Goal: Contribute content

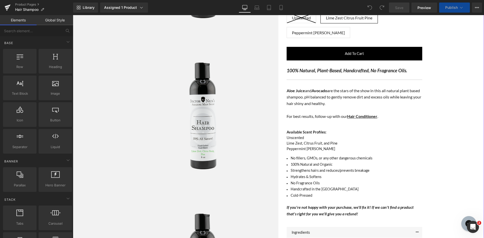
scroll to position [277, 0]
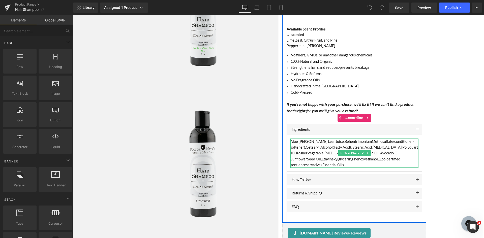
click at [346, 164] on p "Aloe [PERSON_NAME] Leaf Juice, Behentrimonium Methosulfate (conditioner-softene…" at bounding box center [354, 153] width 128 height 29
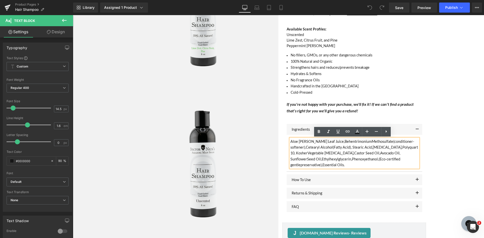
click at [345, 163] on p "Aloe [PERSON_NAME] Leaf Juice, Behentrimonium Methosulfate (conditioner-softene…" at bounding box center [354, 153] width 128 height 29
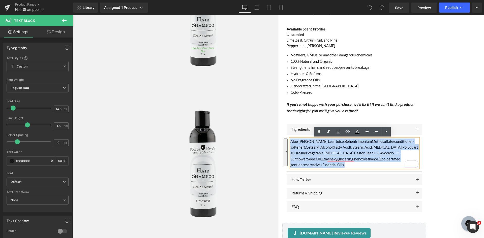
drag, startPoint x: 346, startPoint y: 165, endPoint x: 289, endPoint y: 144, distance: 60.7
click at [282, 141] on div "Hair Shampoo (P) Title [DOMAIN_NAME] Reviews - Star Badge [DOMAIN_NAME] Reviews…" at bounding box center [354, 9] width 144 height 427
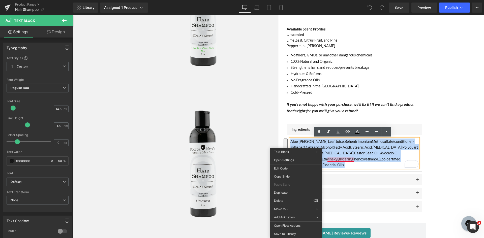
click at [352, 157] on span "Phenoxyethanol," at bounding box center [365, 159] width 27 height 4
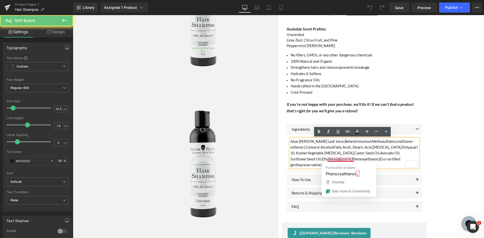
click at [370, 159] on span "(Eco-certified gentle" at bounding box center [345, 162] width 110 height 10
click at [378, 164] on p "Aloe [PERSON_NAME] Leaf Juice, Behentrimonium Methosulfate (conditioner-softene…" at bounding box center [354, 153] width 128 height 29
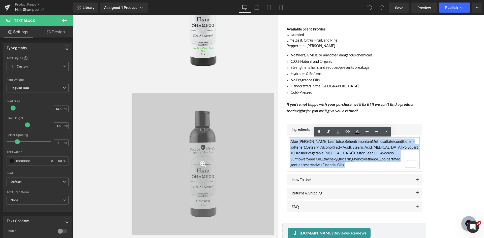
drag, startPoint x: 378, startPoint y: 165, endPoint x: 271, endPoint y: 143, distance: 109.4
click at [271, 143] on div "Sale Off (P) Image Row" at bounding box center [278, 14] width 302 height 464
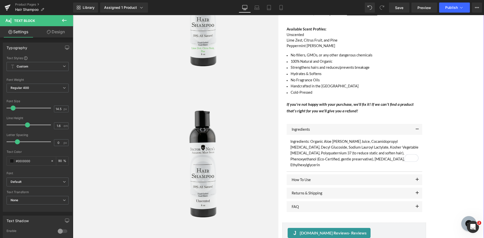
click at [450, 155] on div "Sale Off Row" at bounding box center [278, 14] width 411 height 464
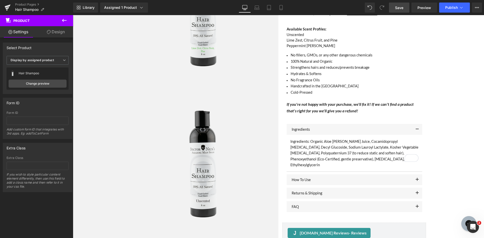
click at [393, 8] on link "Save" at bounding box center [399, 8] width 20 height 10
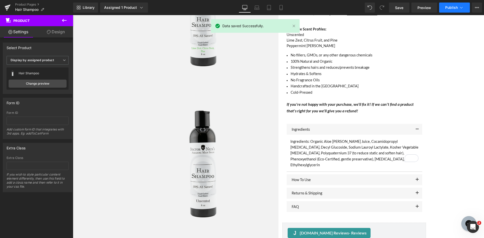
click at [447, 11] on button "Publish" at bounding box center [454, 8] width 31 height 10
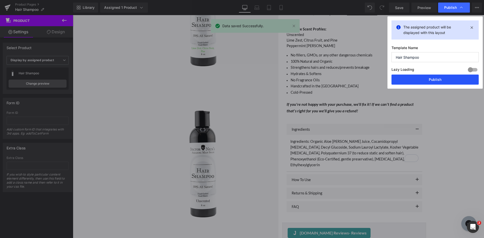
drag, startPoint x: 427, startPoint y: 82, endPoint x: 246, endPoint y: 220, distance: 227.3
click at [427, 82] on button "Publish" at bounding box center [434, 80] width 87 height 10
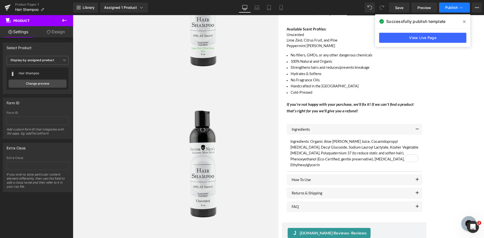
click at [439, 10] on button "Publish" at bounding box center [454, 8] width 31 height 10
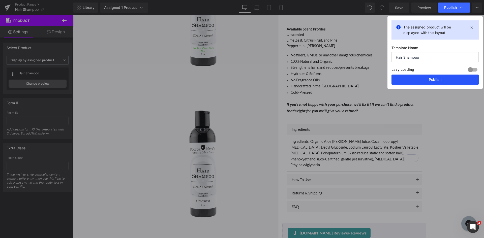
click at [429, 78] on button "Publish" at bounding box center [434, 80] width 87 height 10
